Goal: Task Accomplishment & Management: Use online tool/utility

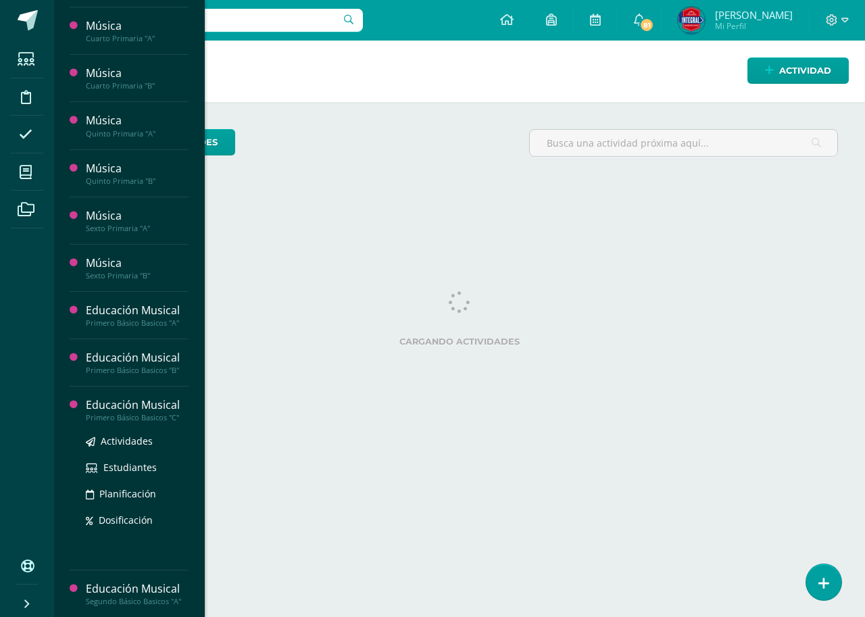
scroll to position [608, 0]
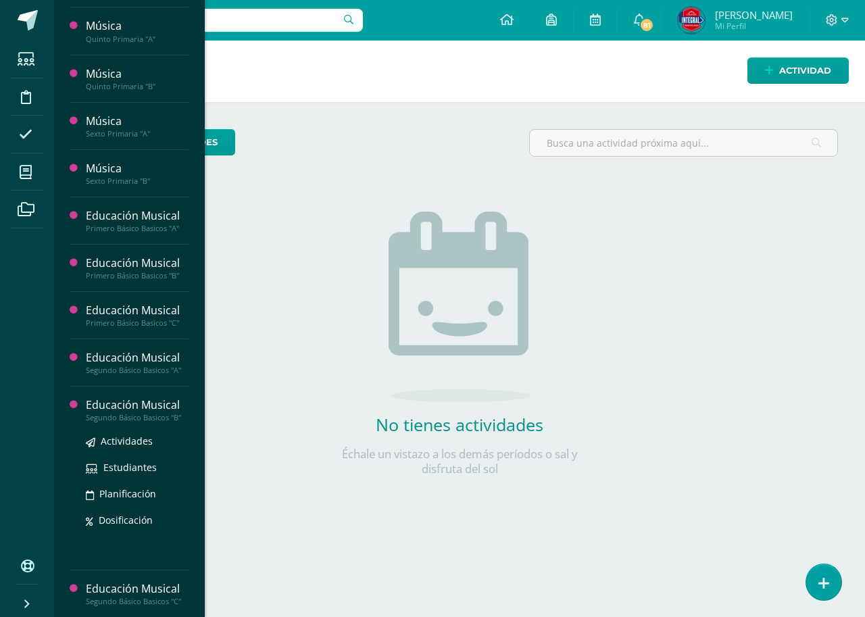
click at [164, 405] on div "Educación Musical" at bounding box center [137, 405] width 103 height 16
click at [127, 437] on span "Actividades" at bounding box center [127, 441] width 52 height 13
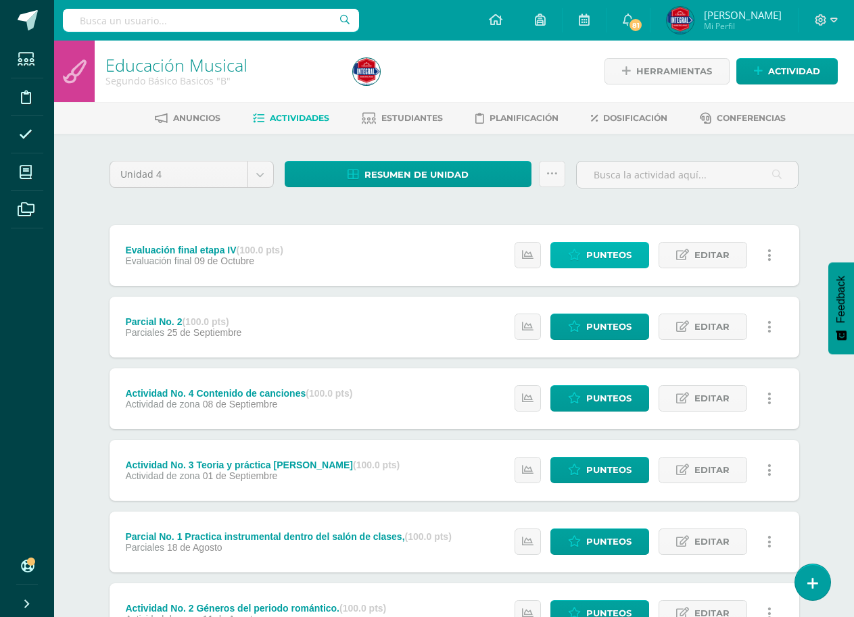
click at [591, 256] on span "Punteos" at bounding box center [608, 255] width 45 height 25
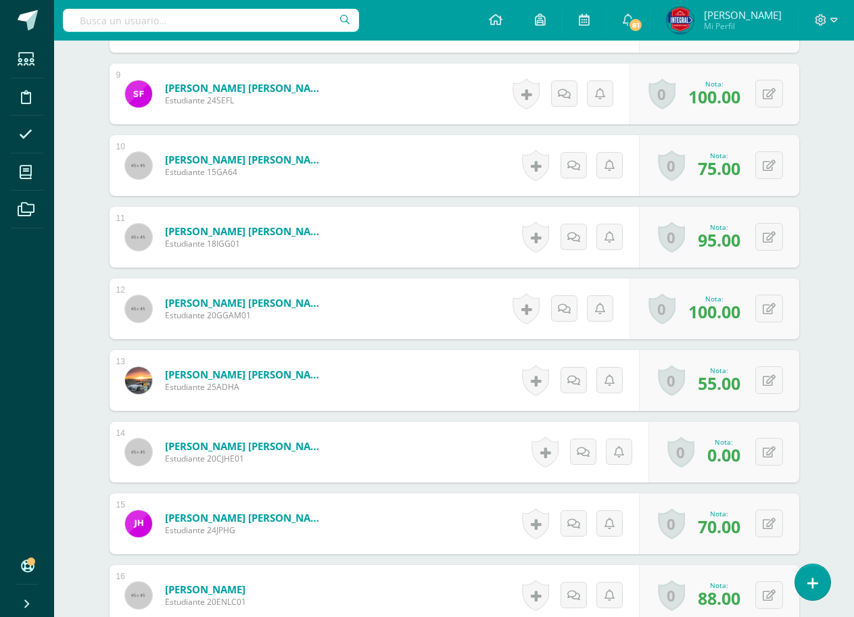
scroll to position [993, 0]
click at [764, 454] on icon at bounding box center [768, 451] width 13 height 11
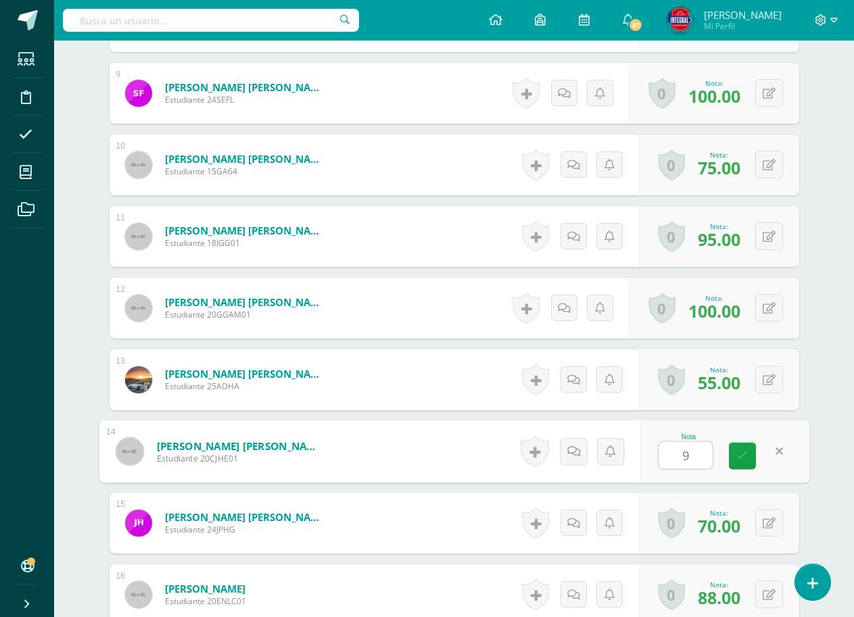
type input "98"
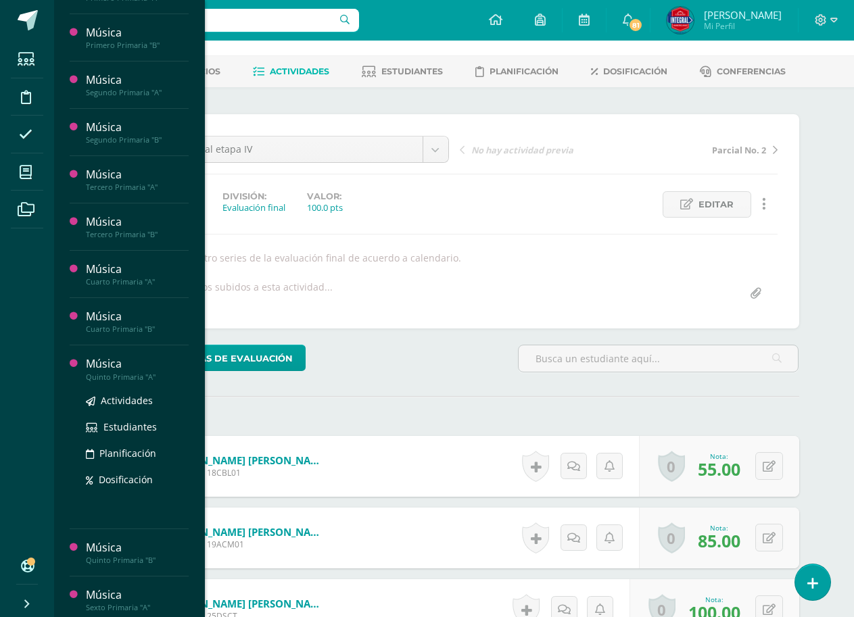
scroll to position [0, 0]
